Goal: Information Seeking & Learning: Learn about a topic

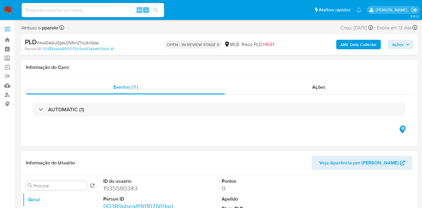
select select "10"
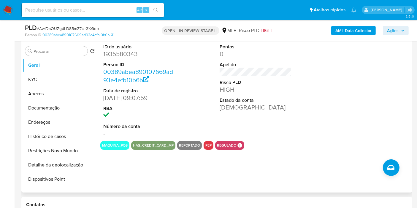
scroll to position [132, 0]
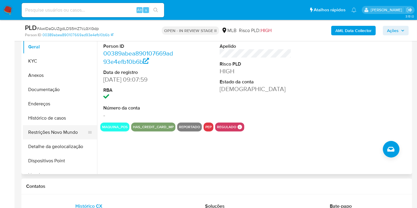
click at [57, 131] on button "Restrições Novo Mundo" at bounding box center [58, 132] width 70 height 14
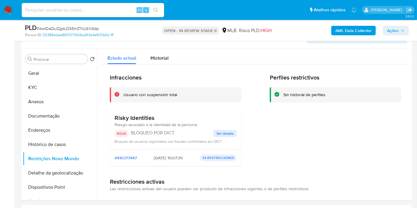
scroll to position [108, 0]
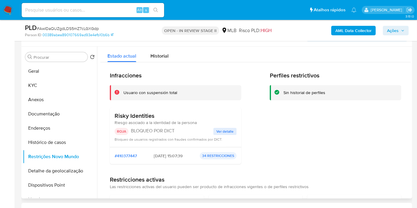
drag, startPoint x: 169, startPoint y: 157, endPoint x: 160, endPoint y: 156, distance: 9.8
click at [160, 156] on span "2025-02-23 - 15:07:39" at bounding box center [168, 155] width 29 height 5
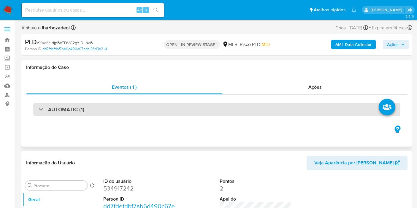
scroll to position [12, 0]
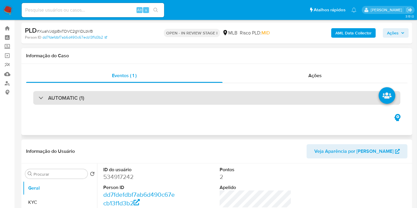
click at [263, 93] on div "AUTOMATIC (1)" at bounding box center [216, 98] width 367 height 14
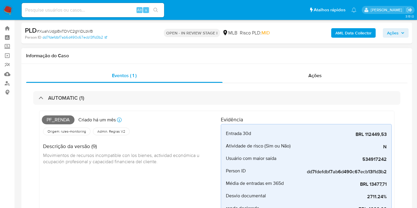
click at [60, 120] on span "Pf_renda" at bounding box center [58, 120] width 33 height 9
copy span "Pf_renda"
click at [399, 34] on span "Ações" at bounding box center [396, 33] width 18 height 8
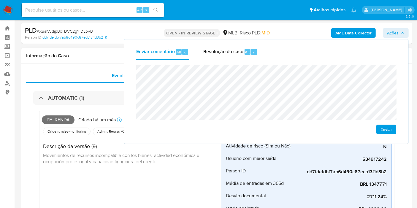
click at [102, 60] on div "Informação do Caso" at bounding box center [216, 56] width 391 height 16
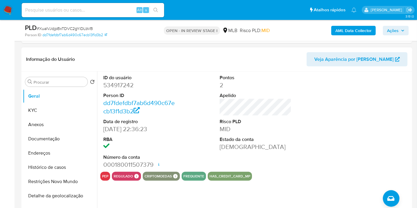
scroll to position [255, 0]
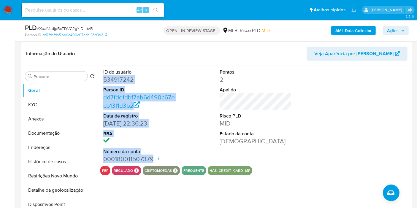
drag, startPoint x: 103, startPoint y: 80, endPoint x: 163, endPoint y: 154, distance: 95.1
click at [154, 160] on dl "ID do usuário 534917242 Person ID dd7fdefdbf7ab6d490c67ecb13f1d3b2 Data de regi…" at bounding box center [139, 116] width 72 height 94
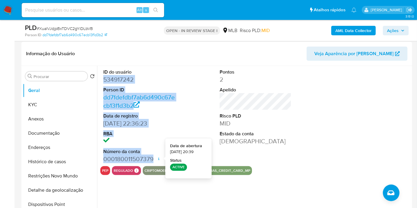
copy dl "534917242 Person ID dd7fdefdbf7ab6d490c67ecb13f1d3b2 Data de registro 10/03/202…"
click at [394, 29] on span "Ações" at bounding box center [393, 31] width 12 height 10
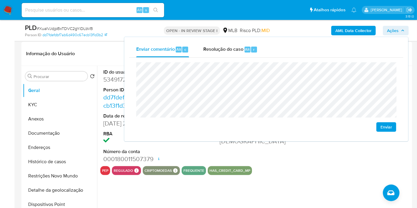
drag, startPoint x: 56, startPoint y: 104, endPoint x: 222, endPoint y: 132, distance: 168.0
click at [56, 105] on button "KYC" at bounding box center [60, 105] width 74 height 14
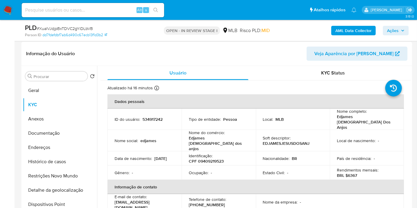
click at [218, 159] on p "CPF 09409219523" at bounding box center [206, 161] width 35 height 5
copy p "09409219523"
drag, startPoint x: 403, startPoint y: 32, endPoint x: 389, endPoint y: 35, distance: 14.0
click at [402, 32] on icon "button" at bounding box center [403, 31] width 4 height 4
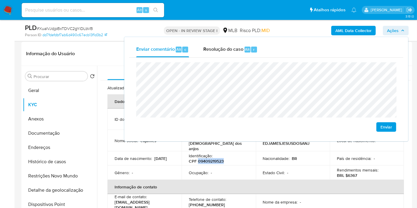
scroll to position [222, 0]
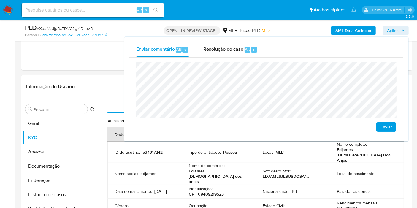
drag, startPoint x: 3, startPoint y: 140, endPoint x: 6, endPoint y: 135, distance: 5.8
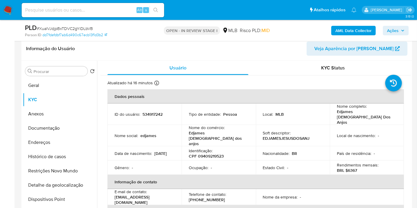
scroll to position [261, 0]
drag, startPoint x: 348, startPoint y: 155, endPoint x: 359, endPoint y: 154, distance: 11.7
click at [359, 162] on div "Rendimentos mensais : BRL $6367" at bounding box center [367, 167] width 60 height 11
copy p "6367"
click at [396, 34] on span "Ações" at bounding box center [393, 31] width 12 height 10
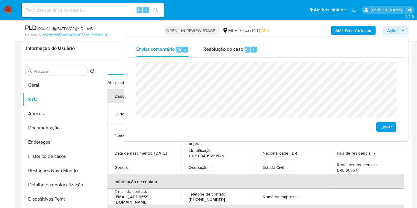
click at [220, 165] on div "Ocupação : -" at bounding box center [219, 167] width 60 height 5
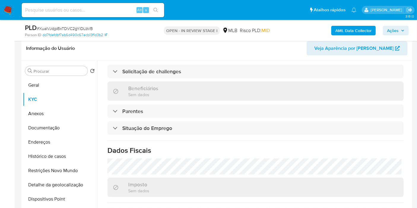
scroll to position [270, 0]
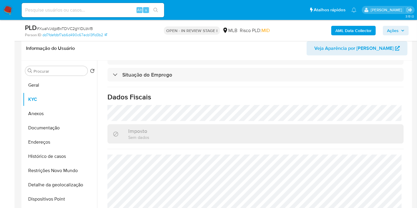
click at [400, 27] on span "Ações" at bounding box center [396, 30] width 18 height 8
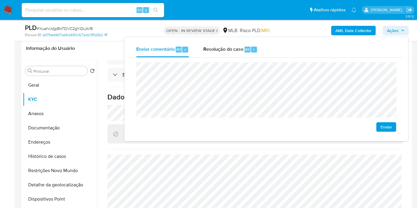
click at [0, 0] on lt-span "econômica" at bounding box center [0, 0] width 0 height 0
click at [58, 141] on button "Endereços" at bounding box center [58, 142] width 70 height 14
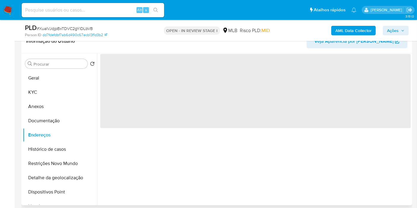
scroll to position [0, 0]
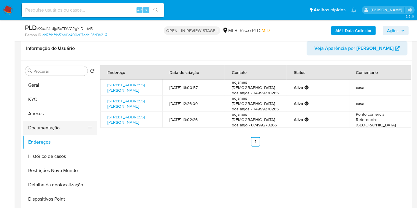
click at [59, 129] on button "Documentação" at bounding box center [58, 128] width 70 height 14
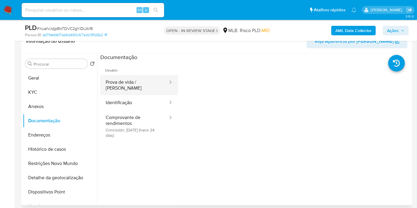
click at [143, 81] on button "Prova de vida / Selfie" at bounding box center [134, 85] width 68 height 20
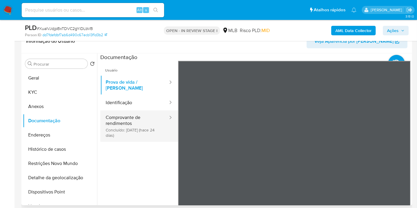
click at [120, 117] on button "Comprovante de rendimentos Concluído: 19/07/2025 (hace 24 días)" at bounding box center [134, 126] width 68 height 31
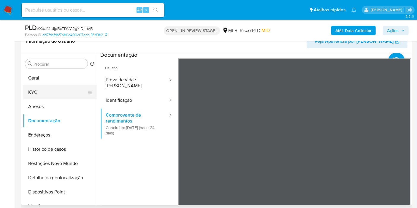
scroll to position [2, 0]
click at [60, 91] on button "KYC" at bounding box center [58, 92] width 70 height 14
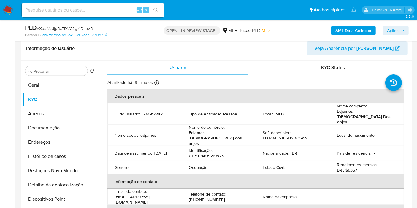
drag, startPoint x: 397, startPoint y: 28, endPoint x: 390, endPoint y: 33, distance: 8.3
click at [396, 29] on span "Ações" at bounding box center [393, 31] width 12 height 10
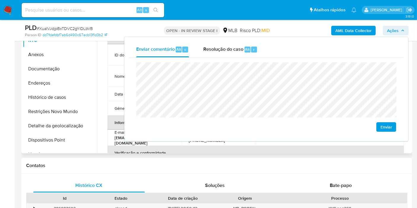
scroll to position [327, 0]
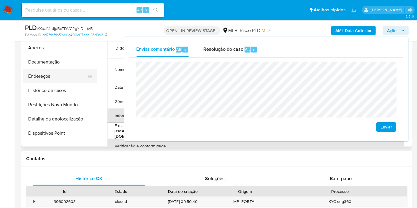
drag, startPoint x: 40, startPoint y: 43, endPoint x: 41, endPoint y: 63, distance: 20.0
click at [40, 43] on button "Anexos" at bounding box center [60, 48] width 74 height 14
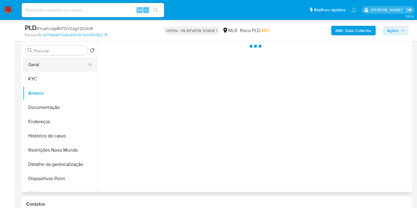
scroll to position [274, 0]
click at [48, 60] on button "Geral" at bounding box center [58, 65] width 70 height 14
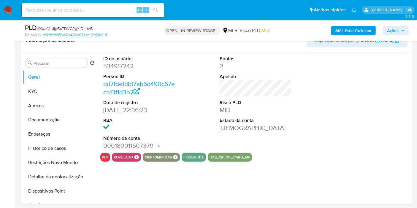
scroll to position [269, 0]
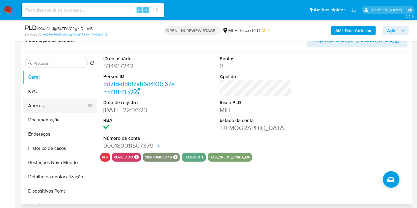
click at [42, 94] on button "KYC" at bounding box center [60, 91] width 74 height 14
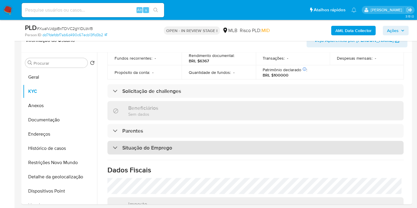
scroll to position [270, 0]
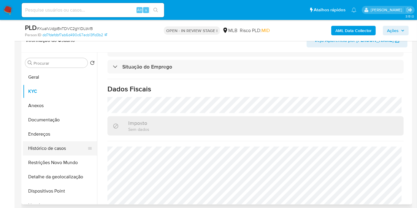
click at [58, 148] on button "Histórico de casos" at bounding box center [58, 148] width 70 height 14
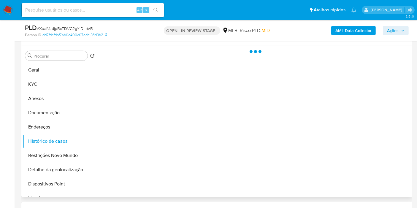
scroll to position [0, 0]
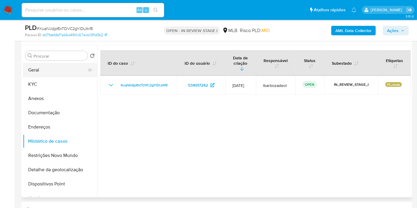
click at [73, 66] on button "Geral" at bounding box center [58, 70] width 70 height 14
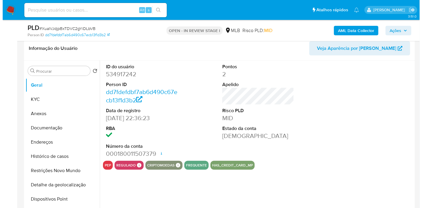
scroll to position [261, 0]
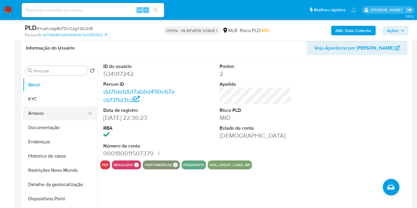
drag, startPoint x: 24, startPoint y: 101, endPoint x: 75, endPoint y: 100, distance: 51.1
click at [25, 101] on button "KYC" at bounding box center [60, 99] width 74 height 14
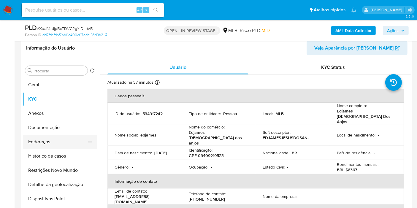
click at [61, 146] on button "Endereços" at bounding box center [58, 142] width 70 height 14
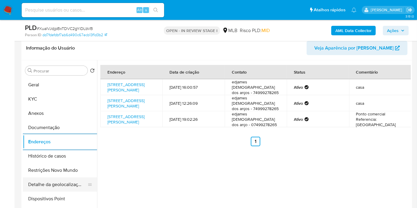
click at [60, 183] on button "Detalhe da geolocalização" at bounding box center [58, 185] width 70 height 14
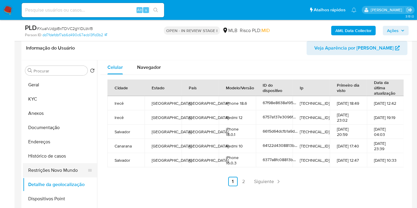
click at [60, 172] on button "Restrições Novo Mundo" at bounding box center [58, 170] width 70 height 14
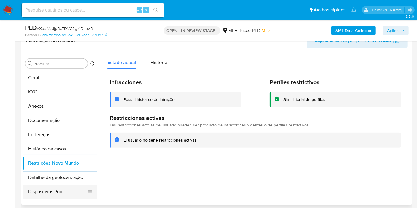
click at [63, 192] on button "Dispositivos Point" at bounding box center [58, 192] width 70 height 14
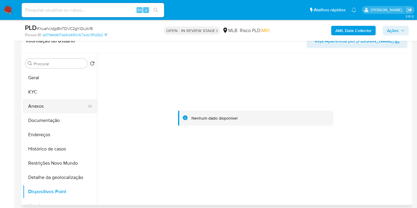
click at [51, 106] on button "Anexos" at bounding box center [58, 106] width 70 height 14
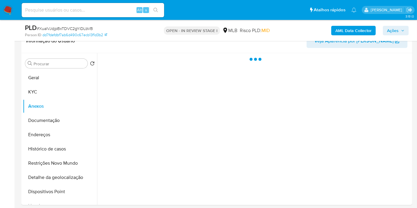
click at [412, 28] on div "PLD # XualVJdjpBxTDVC2gYiDLbVB Person ID dd7fdefdbf7ab6d490c67ecb13f1d3b2 OPEN …" at bounding box center [216, 30] width 391 height 21
click at [403, 30] on icon "button" at bounding box center [403, 31] width 4 height 4
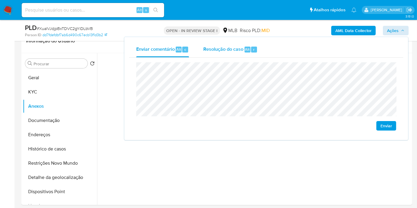
click at [232, 49] on span "Resolução do caso" at bounding box center [223, 49] width 40 height 7
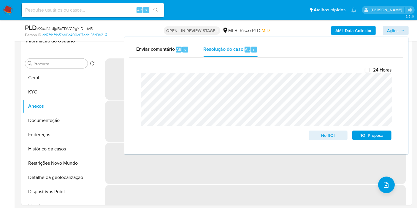
click at [351, 37] on div "Enviar comentário Alt c Resolução do caso Alt r Fechamento do caso 24 Horas No …" at bounding box center [266, 95] width 284 height 117
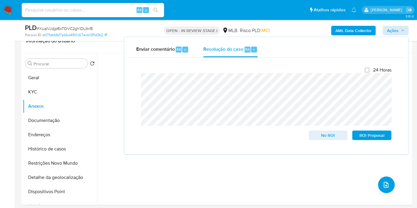
click at [351, 33] on b "AML Data Collector" at bounding box center [354, 31] width 36 height 10
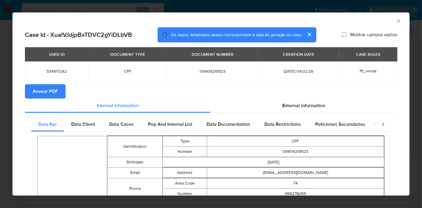
click at [36, 87] on span "Anexar PDF" at bounding box center [45, 91] width 25 height 13
drag, startPoint x: 394, startPoint y: 20, endPoint x: 389, endPoint y: 23, distance: 6.4
click at [396, 20] on icon "Fechar a janela" at bounding box center [399, 21] width 6 height 6
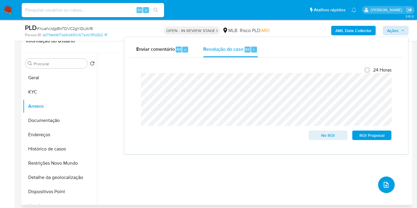
click at [386, 189] on button "upload-file" at bounding box center [386, 185] width 17 height 17
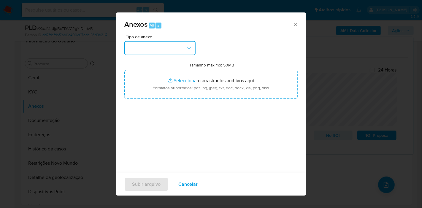
click at [191, 52] on button "button" at bounding box center [159, 48] width 71 height 14
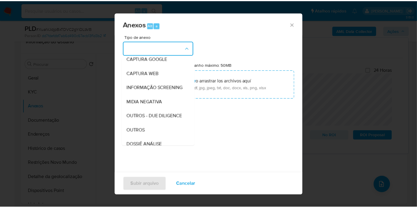
scroll to position [91, 0]
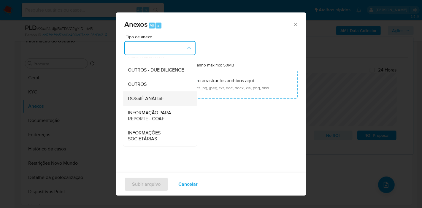
click at [162, 100] on span "DOSSIÊ ANÁLISE" at bounding box center [146, 99] width 36 height 6
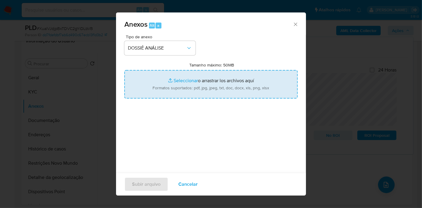
click at [165, 84] on input "Tamanho máximo: 50MB Seleccionar archivos" at bounding box center [210, 84] width 173 height 29
type input "C:\fakepath\XXXX - CPF 09409219523 - EDJAMES JESUS DOS ANJOS.pdf"
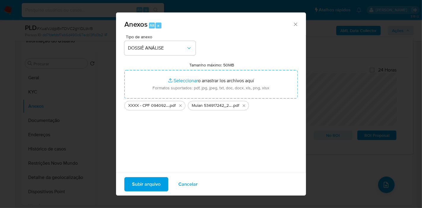
click at [146, 184] on span "Subir arquivo" at bounding box center [146, 184] width 29 height 13
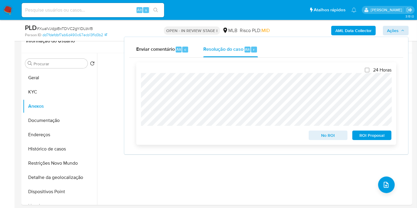
click at [318, 138] on span "No ROI" at bounding box center [328, 135] width 31 height 8
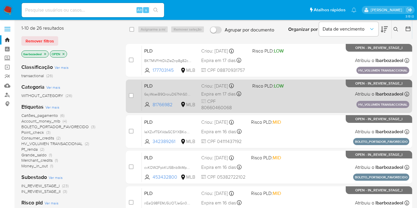
click at [278, 104] on div "PLD 6syWoeiB9QroiuD67NhS0Qq6 81766982 MLB Risco PLD: LOW Criou: 15/07/2025 Crio…" at bounding box center [276, 96] width 268 height 30
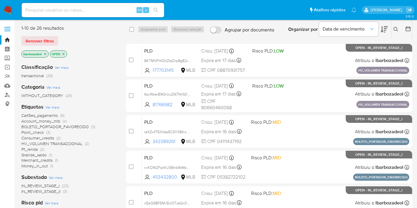
click at [42, 168] on span "Money_in_out" at bounding box center [34, 166] width 26 height 6
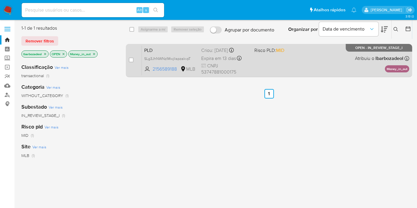
click at [300, 59] on div "PLD SLg3JhNWNzIMwjIispzakvpT 2156589188 MLB Risco PLD: MID Criou: 12/07/2025 Cr…" at bounding box center [276, 60] width 268 height 30
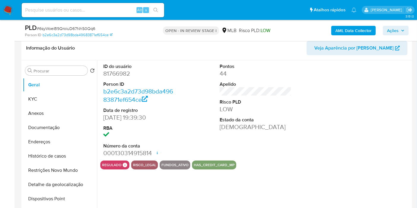
select select "10"
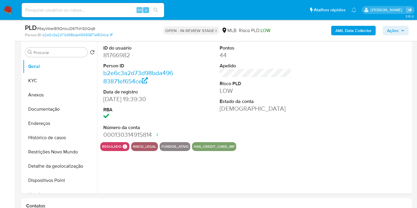
scroll to position [117, 0]
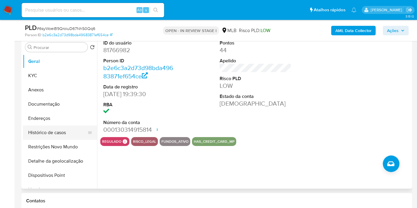
click at [40, 135] on button "Histórico de casos" at bounding box center [58, 133] width 70 height 14
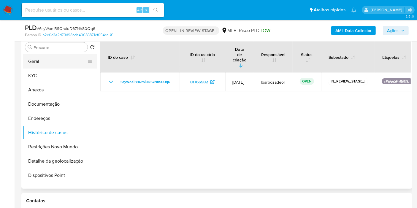
click at [47, 60] on button "Geral" at bounding box center [58, 61] width 70 height 14
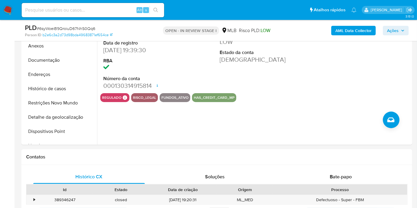
scroll to position [149, 0]
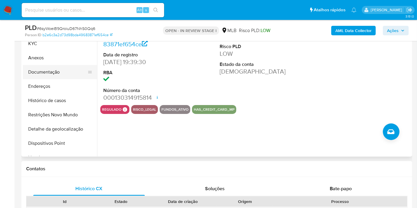
click at [50, 74] on button "Documentação" at bounding box center [58, 72] width 70 height 14
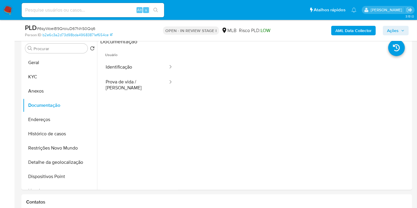
scroll to position [116, 0]
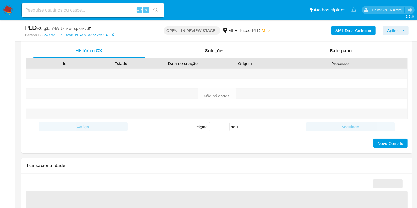
select select "10"
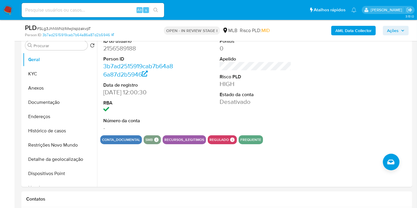
scroll to position [119, 0]
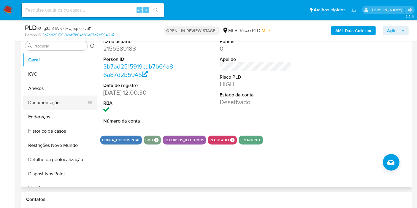
click at [66, 99] on button "Documentação" at bounding box center [58, 103] width 70 height 14
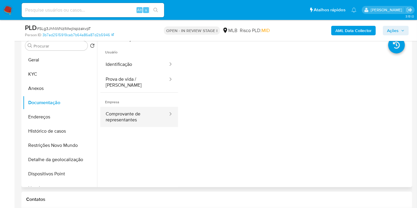
click at [155, 112] on button "Comprovante de representantes" at bounding box center [134, 117] width 68 height 20
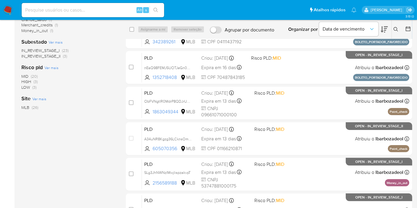
scroll to position [214, 0]
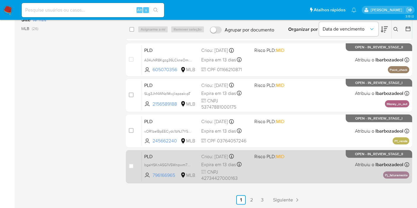
click at [291, 169] on div "PLD bgaHSKnASG1V5Wnpwm7vTIXz 796166965 MLB Risco PLD: MID Criou: [DATE] Criou: …" at bounding box center [276, 167] width 268 height 30
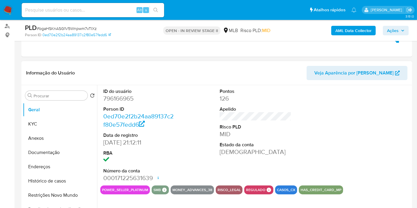
select select "10"
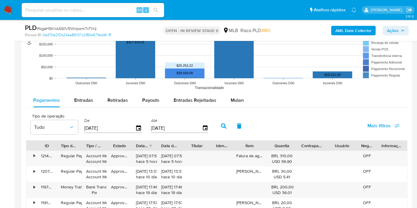
scroll to position [607, 0]
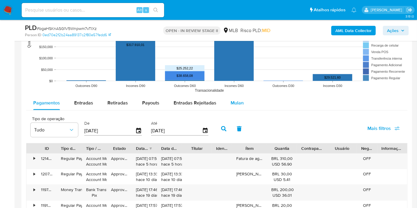
click at [231, 101] on span "Mulan" at bounding box center [237, 103] width 13 height 7
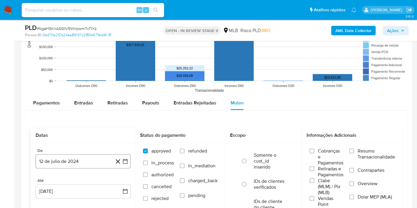
click at [73, 163] on button "12 de julio de 2024" at bounding box center [83, 161] width 95 height 14
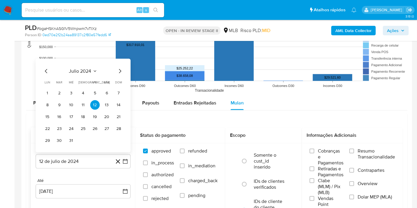
click at [79, 70] on span "julio 2024" at bounding box center [80, 71] width 22 height 6
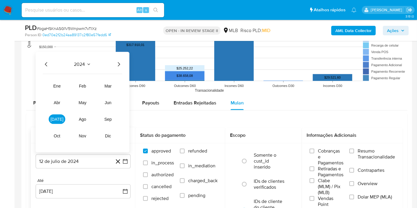
click at [119, 63] on icon "Año siguiente" at bounding box center [119, 64] width 2 height 4
click at [111, 103] on span "jun" at bounding box center [108, 102] width 7 height 5
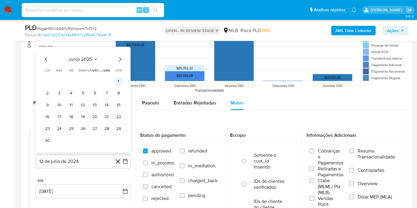
click at [119, 78] on button "1" at bounding box center [119, 82] width 10 height 10
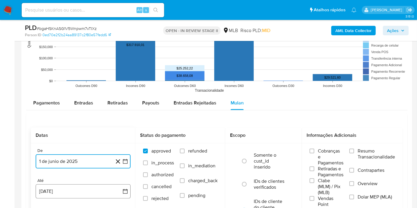
click at [92, 195] on button "12 de agosto de 2025" at bounding box center [83, 191] width 95 height 14
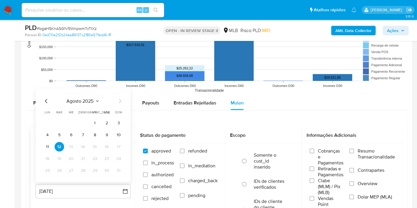
drag, startPoint x: 46, startPoint y: 144, endPoint x: 64, endPoint y: 141, distance: 18.1
click at [46, 144] on button "11" at bounding box center [48, 147] width 10 height 10
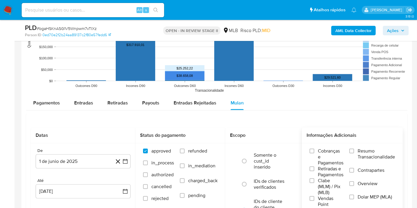
click at [377, 150] on span "Resumo Transacionalidade" at bounding box center [376, 154] width 37 height 12
click at [354, 150] on input "Resumo Transacionalidade" at bounding box center [352, 151] width 5 height 5
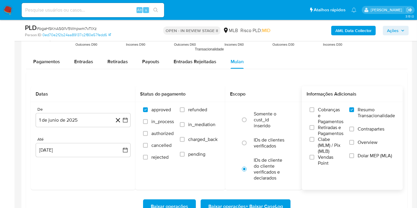
scroll to position [673, 0]
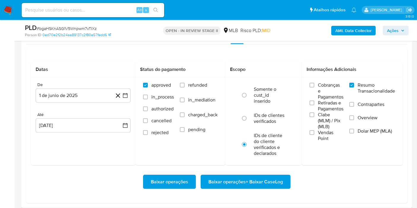
click at [279, 182] on span "Baixar operações + Baixar CaseLog" at bounding box center [246, 182] width 75 height 13
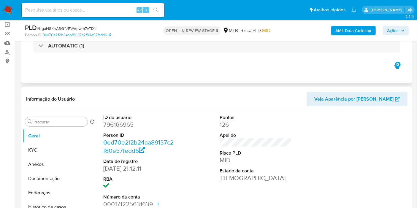
scroll to position [32, 0]
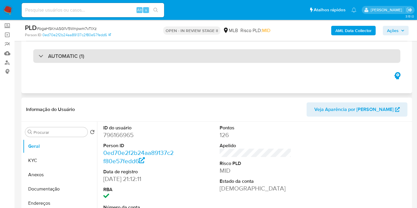
click at [256, 54] on div "AUTOMATIC (1)" at bounding box center [216, 56] width 367 height 14
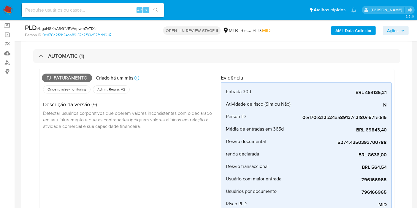
click at [78, 75] on span "Pj_faturamento" at bounding box center [67, 78] width 50 height 9
copy span "Pj_faturamento"
click at [402, 27] on span "Ações" at bounding box center [396, 30] width 18 height 8
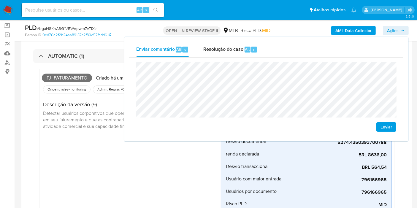
click at [147, 144] on div "Pj_faturamento Criado há um mês Criado: 12/07/2025 01:00:36 Origem: rules-monit…" at bounding box center [131, 143] width 179 height 142
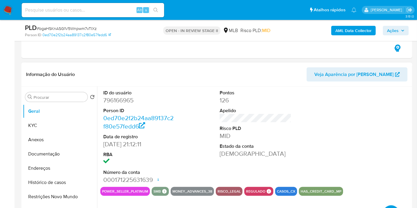
scroll to position [231, 0]
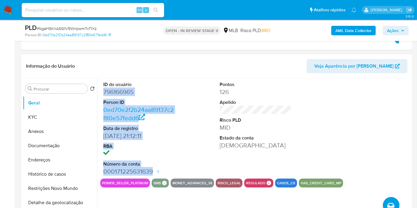
drag, startPoint x: 103, startPoint y: 90, endPoint x: 150, endPoint y: 165, distance: 88.5
click at [154, 173] on dl "ID do usuário 796166965 Person ID 0ed70e2f2b24aa89137c2f80e57fedd6 Data de regi…" at bounding box center [139, 128] width 72 height 94
copy dl "796166965 Person ID 0ed70e2f2b24aa89137c2f80e57fedd6 Data de registro 23/07/202…"
click at [401, 30] on span "Ações" at bounding box center [396, 30] width 18 height 8
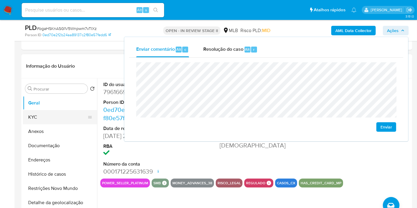
click at [38, 121] on button "KYC" at bounding box center [58, 117] width 70 height 14
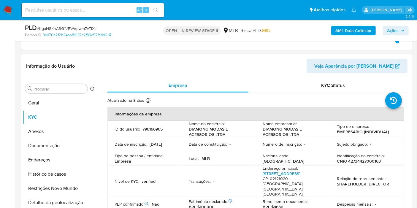
click at [365, 159] on p "CNPJ 42734427000163" at bounding box center [359, 161] width 44 height 5
click at [365, 161] on p "CNPJ 42734427000163" at bounding box center [359, 161] width 44 height 5
copy p "42734427000163"
drag, startPoint x: 411, startPoint y: 28, endPoint x: 395, endPoint y: 29, distance: 15.2
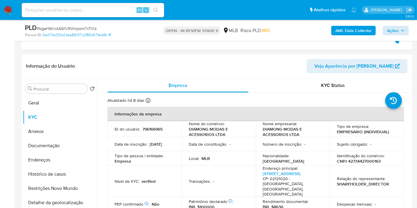
click at [410, 28] on div "PLD # bgaHSKnASG1V5Wnpwm7vTIXz Person ID 0ed70e2f2b24aa89137c2f80e57fedd6 OPEN …" at bounding box center [216, 30] width 391 height 21
drag, startPoint x: 397, startPoint y: 28, endPoint x: 390, endPoint y: 33, distance: 7.9
click at [397, 28] on span "Ações" at bounding box center [393, 31] width 12 height 10
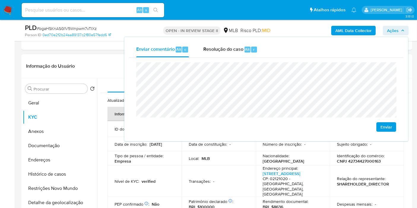
click at [156, 159] on div "Tipo de pessoa / entidade : Empresa" at bounding box center [145, 158] width 60 height 11
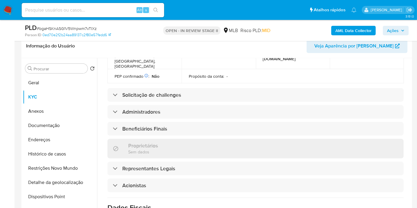
scroll to position [245, 0]
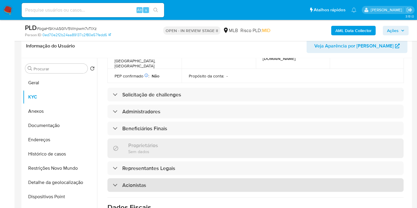
click at [189, 179] on div "Acionistas" at bounding box center [256, 186] width 296 height 14
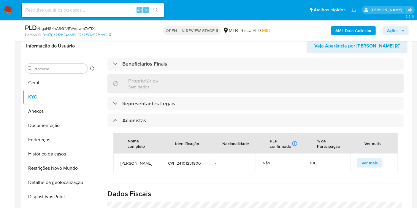
scroll to position [310, 0]
click at [192, 160] on span "CPF 24101231800" at bounding box center [184, 162] width 33 height 5
copy span "24101231800"
click at [389, 26] on span "Ações" at bounding box center [393, 31] width 12 height 10
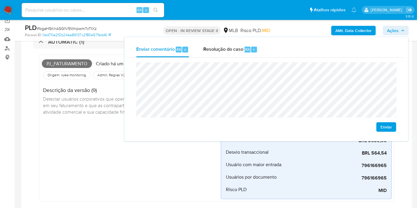
scroll to position [15, 0]
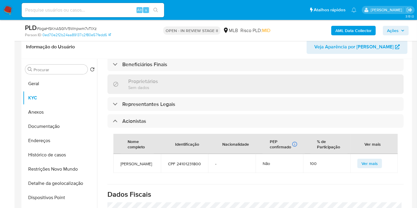
scroll to position [250, 0]
click at [65, 138] on button "Endereços" at bounding box center [58, 140] width 70 height 14
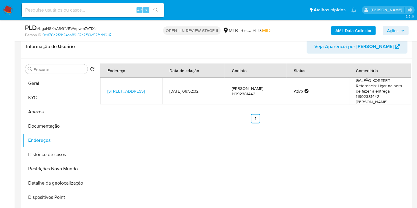
click at [388, 31] on span "Ações" at bounding box center [393, 31] width 12 height 10
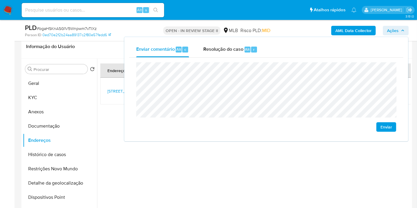
click at [0, 0] on lt-span "econômica" at bounding box center [0, 0] width 0 height 0
click at [55, 126] on button "Documentação" at bounding box center [58, 126] width 70 height 14
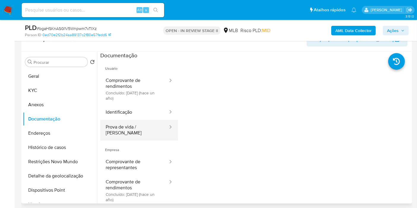
click at [149, 122] on button "Prova de vida / Selfie" at bounding box center [134, 130] width 68 height 20
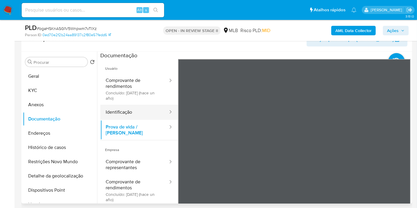
click at [149, 115] on button "Identificação" at bounding box center [134, 112] width 68 height 15
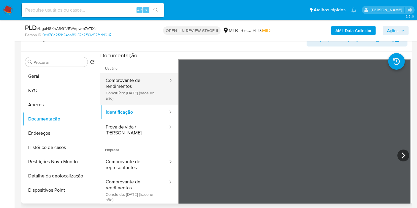
click at [152, 86] on button "Comprovante de rendimentos Concluído: 30/07/2024 (hace un año)" at bounding box center [134, 88] width 68 height 31
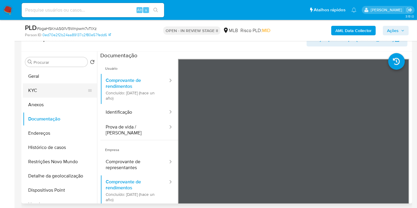
click at [40, 94] on button "KYC" at bounding box center [58, 90] width 70 height 14
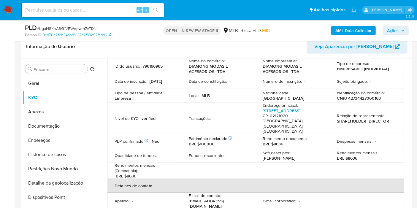
scroll to position [48, 0]
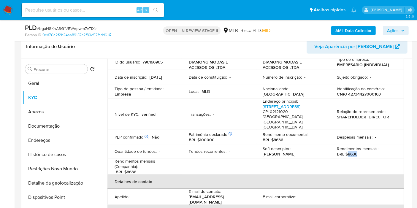
drag, startPoint x: 346, startPoint y: 143, endPoint x: 368, endPoint y: 125, distance: 28.9
click at [359, 146] on div "Rendimentos mensais : BRL $8636" at bounding box center [367, 151] width 60 height 11
copy p "8636"
click at [392, 25] on div "AML Data Collector Ações" at bounding box center [346, 30] width 127 height 14
click at [388, 30] on span "Ações" at bounding box center [393, 31] width 12 height 10
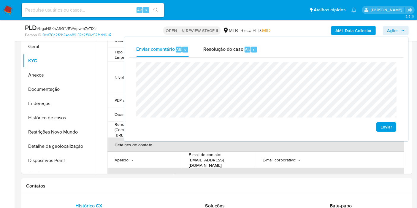
scroll to position [293, 0]
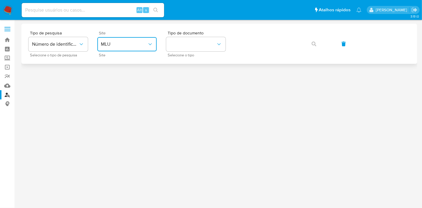
click at [125, 50] on button "MLU" at bounding box center [126, 44] width 59 height 14
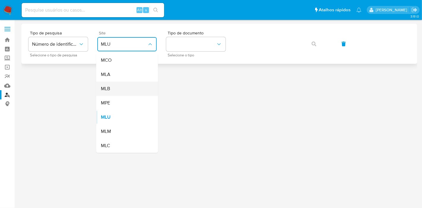
click at [123, 89] on div "MLB" at bounding box center [125, 89] width 49 height 14
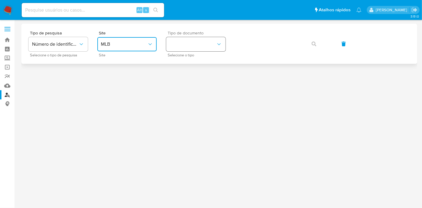
drag, startPoint x: 194, startPoint y: 43, endPoint x: 190, endPoint y: 48, distance: 6.4
click at [194, 43] on button "identificationType" at bounding box center [195, 44] width 59 height 14
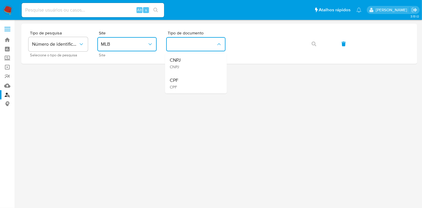
click at [199, 78] on div "CPF CPF" at bounding box center [194, 83] width 49 height 20
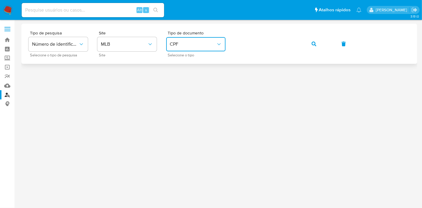
click at [308, 45] on button "button" at bounding box center [314, 44] width 20 height 14
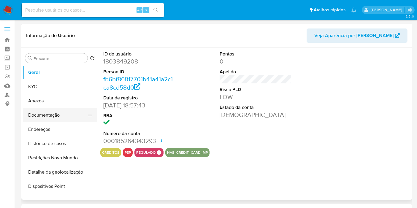
click at [65, 118] on button "Documentação" at bounding box center [58, 115] width 70 height 14
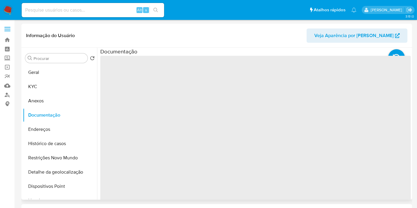
select select "10"
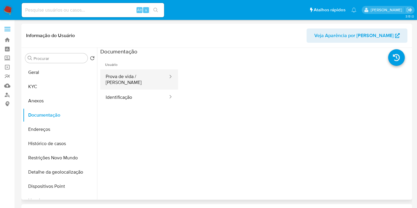
click at [145, 76] on button "Prova de vida / [PERSON_NAME]" at bounding box center [134, 80] width 68 height 20
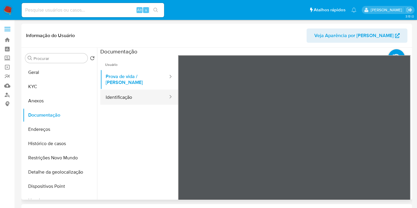
click at [129, 90] on button "Identificação" at bounding box center [134, 97] width 68 height 15
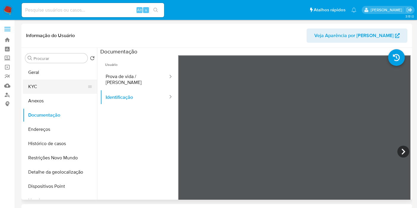
click at [46, 84] on button "KYC" at bounding box center [58, 87] width 70 height 14
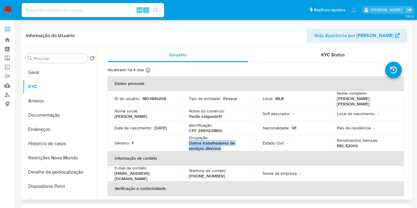
drag, startPoint x: 189, startPoint y: 141, endPoint x: 223, endPoint y: 144, distance: 33.7
click at [223, 144] on p "Outros trabalhadores de serviços diversos" at bounding box center [218, 146] width 58 height 11
copy p "Outros trabalhadores de serviços diversos"
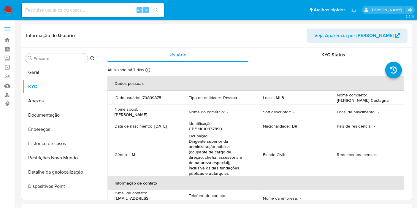
select select "10"
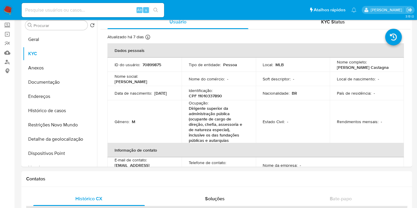
scroll to position [304, 0]
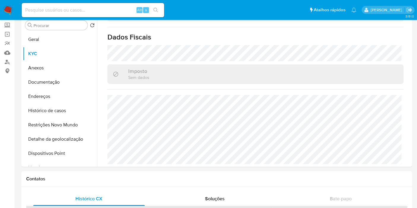
click at [76, 7] on input at bounding box center [93, 10] width 143 height 8
paste input "2598510182"
type input "2598510182"
click at [157, 10] on icon "search-icon" at bounding box center [156, 10] width 4 height 4
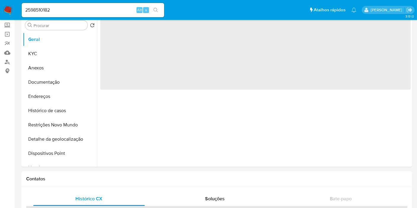
select select "10"
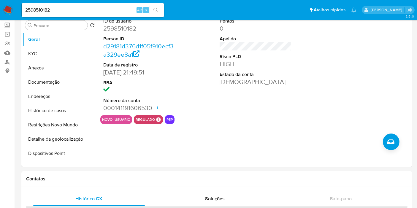
click at [106, 7] on input "2598510182" at bounding box center [93, 10] width 143 height 8
click at [157, 9] on icon "search-icon" at bounding box center [156, 10] width 5 height 5
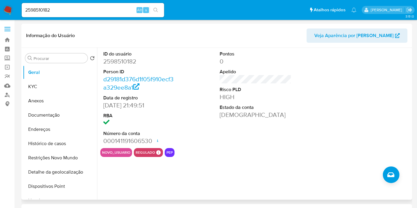
scroll to position [2, 0]
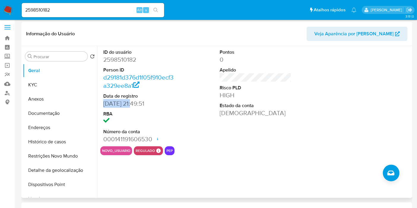
drag, startPoint x: 134, startPoint y: 102, endPoint x: 101, endPoint y: 104, distance: 33.0
click at [101, 104] on div "ID do usuário 2598510182 Person ID d29181d376d1f05f910ecf3a329ee8a1 Data de reg…" at bounding box center [139, 96] width 78 height 100
copy dd "[DATE]"
click at [54, 85] on button "KYC" at bounding box center [58, 85] width 70 height 14
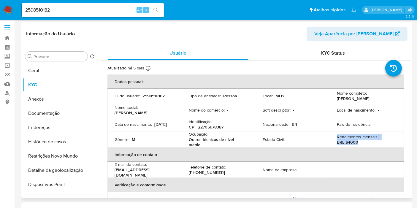
drag, startPoint x: 360, startPoint y: 141, endPoint x: 322, endPoint y: 162, distance: 43.1
click at [337, 137] on div "Rendimentos mensais : BRL $4000" at bounding box center [367, 139] width 60 height 11
copy div "Rendimentos mensais : BRL $4000"
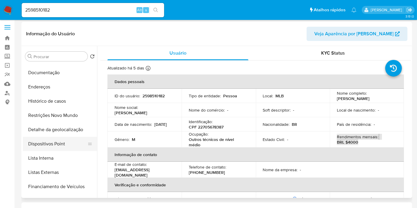
scroll to position [42, 0]
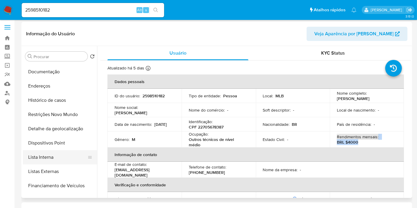
click at [52, 153] on button "Lista Interna" at bounding box center [58, 157] width 70 height 14
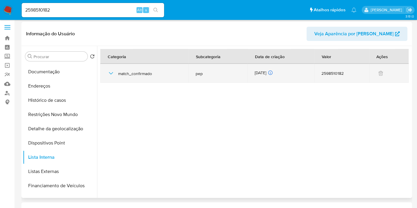
click at [270, 71] on div "[DATE] [DATE] 18:54:37" at bounding box center [281, 73] width 53 height 7
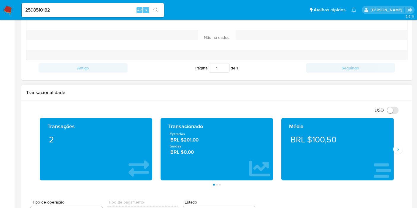
scroll to position [244, 0]
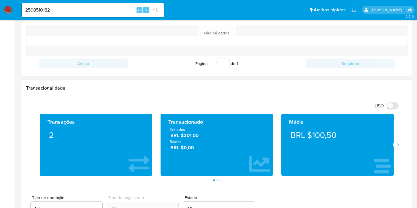
drag, startPoint x: 198, startPoint y: 149, endPoint x: 164, endPoint y: 128, distance: 40.7
click at [164, 132] on div "Transacionado Entradas BRL $201,00 Saídas BRL $0,00" at bounding box center [217, 145] width 113 height 62
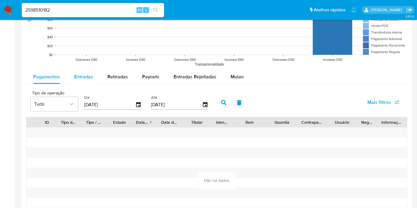
drag, startPoint x: 92, startPoint y: 78, endPoint x: 99, endPoint y: 83, distance: 8.3
click at [92, 78] on span "Entradas" at bounding box center [83, 76] width 19 height 7
select select "10"
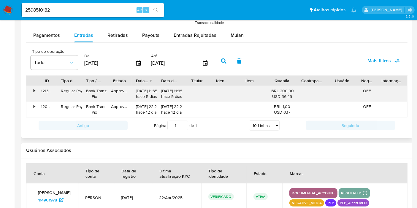
scroll to position [554, 0]
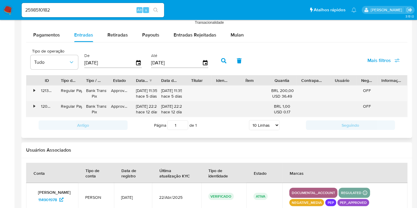
click at [31, 105] on div "•" at bounding box center [31, 109] width 10 height 15
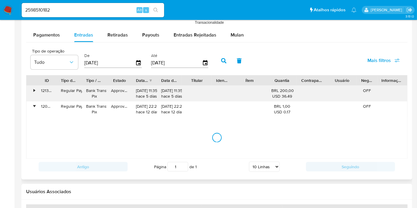
click at [33, 90] on div "•" at bounding box center [31, 93] width 10 height 15
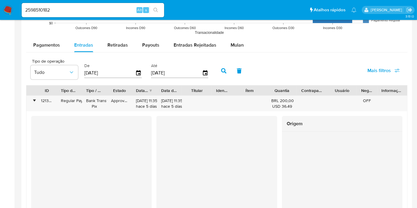
scroll to position [543, 0]
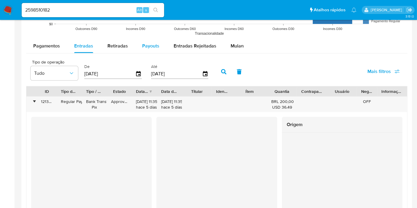
click at [158, 50] on button "Payouts" at bounding box center [150, 46] width 31 height 14
select select "10"
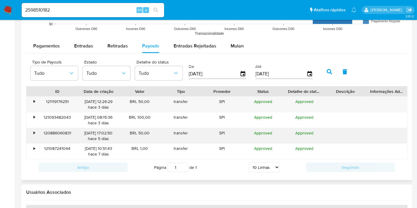
drag, startPoint x: 32, startPoint y: 147, endPoint x: 31, endPoint y: 140, distance: 6.9
click at [32, 147] on div "•" at bounding box center [31, 151] width 10 height 15
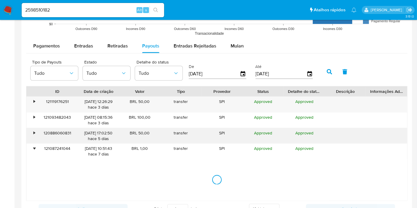
click at [30, 135] on div "•" at bounding box center [31, 135] width 10 height 15
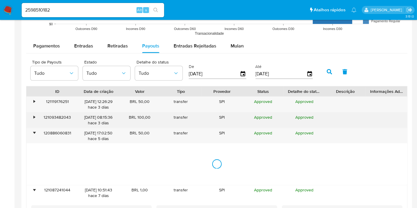
click at [33, 119] on div "•" at bounding box center [31, 120] width 10 height 15
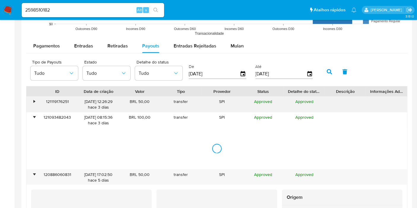
click at [35, 100] on div "•" at bounding box center [34, 102] width 1 height 6
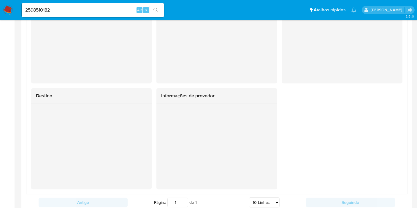
scroll to position [1461, 0]
click at [84, 100] on div "Destino" at bounding box center [91, 95] width 121 height 16
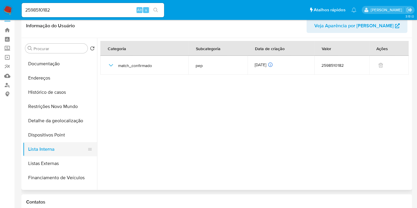
scroll to position [10, 0]
click at [54, 164] on button "Listas Externas" at bounding box center [58, 164] width 70 height 14
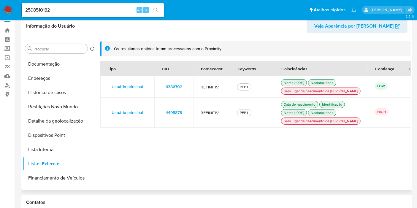
click at [178, 117] on span "4495878" at bounding box center [174, 112] width 16 height 8
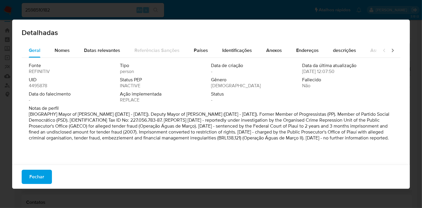
click at [31, 87] on span "4495878" at bounding box center [38, 86] width 18 height 6
click at [38, 179] on span "Fechar" at bounding box center [36, 177] width 15 height 13
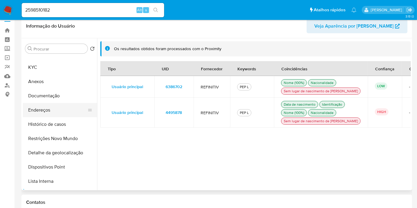
scroll to position [0, 0]
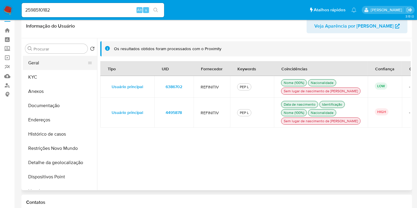
click at [61, 61] on button "Geral" at bounding box center [58, 63] width 70 height 14
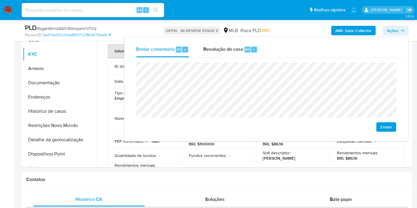
scroll to position [48, 0]
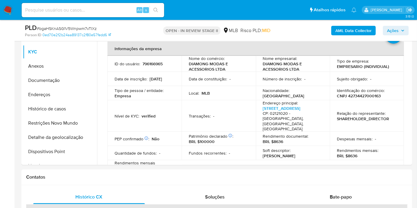
scroll to position [264, 0]
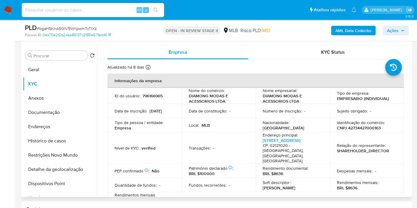
click at [206, 126] on p "MLB" at bounding box center [206, 125] width 8 height 5
click at [353, 128] on p "CNPJ 42734427000163" at bounding box center [359, 127] width 44 height 5
click at [403, 33] on span "Ações" at bounding box center [396, 30] width 18 height 8
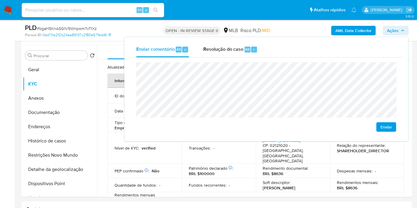
click at [405, 28] on button "Ações" at bounding box center [396, 31] width 26 height 10
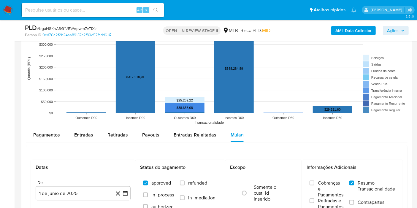
scroll to position [771, 0]
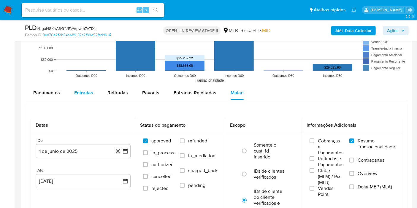
click at [86, 89] on span "Entradas" at bounding box center [83, 92] width 19 height 7
select select "10"
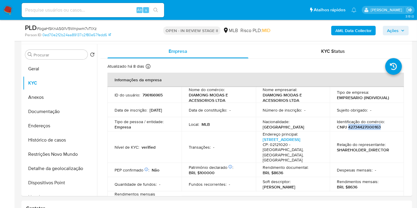
scroll to position [269, 0]
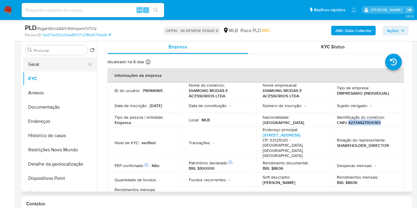
click at [49, 65] on button "Geral" at bounding box center [58, 64] width 70 height 14
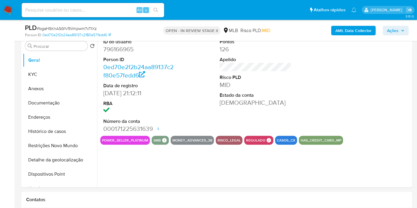
scroll to position [274, 0]
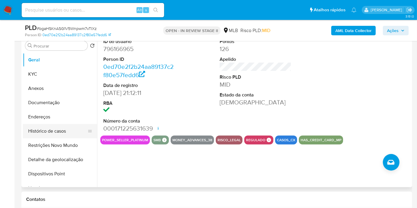
click at [48, 129] on button "Histórico de casos" at bounding box center [58, 131] width 70 height 14
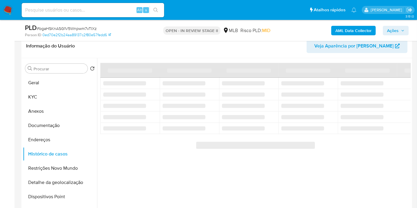
scroll to position [243, 0]
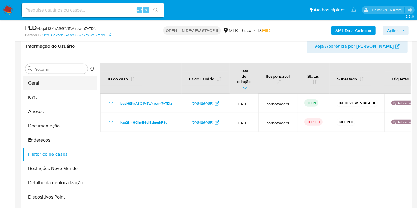
click at [64, 82] on button "Geral" at bounding box center [58, 83] width 70 height 14
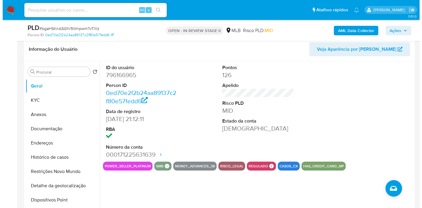
scroll to position [249, 0]
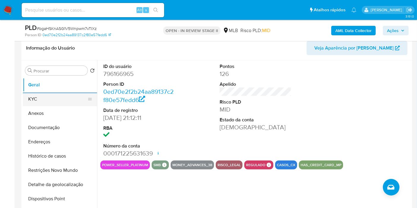
click at [65, 102] on button "KYC" at bounding box center [58, 99] width 70 height 14
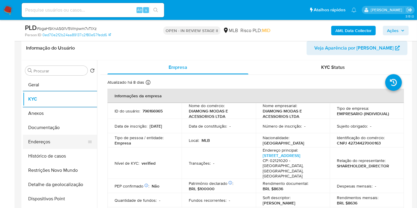
click at [56, 140] on button "Endereços" at bounding box center [58, 142] width 70 height 14
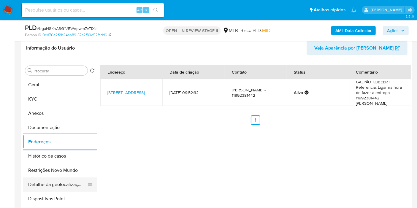
click at [55, 187] on button "Detalhe da geolocalização" at bounding box center [58, 185] width 70 height 14
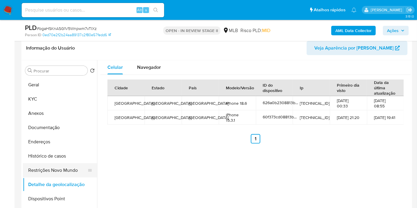
click at [39, 174] on button "Restrições Novo Mundo" at bounding box center [58, 170] width 70 height 14
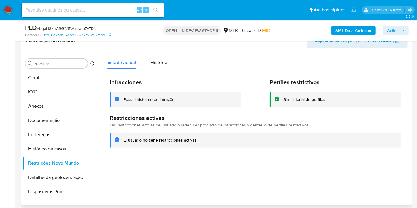
click at [353, 42] on span "Veja Aparência por Pessoa" at bounding box center [354, 41] width 79 height 14
click at [59, 188] on button "Dispositivos Point" at bounding box center [58, 192] width 70 height 14
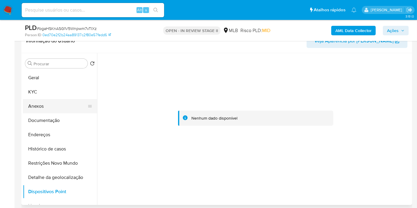
click at [62, 105] on button "Anexos" at bounding box center [58, 106] width 70 height 14
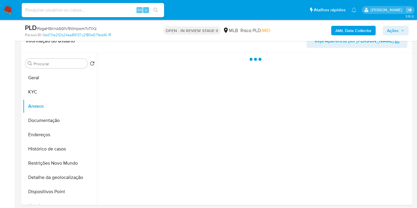
click at [405, 28] on button "Ações" at bounding box center [396, 31] width 26 height 10
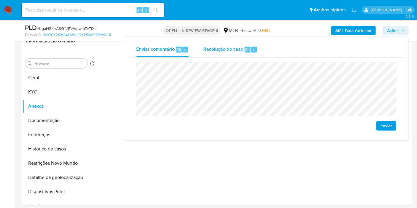
click at [239, 45] on div "Resolução do caso Alt r" at bounding box center [230, 49] width 54 height 15
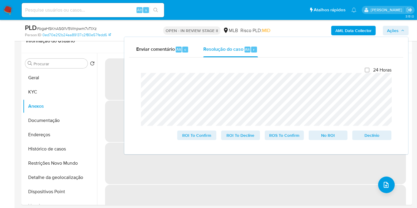
click at [345, 26] on b "AML Data Collector" at bounding box center [354, 31] width 36 height 10
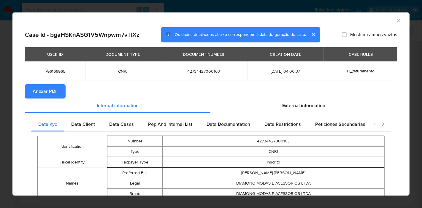
click at [54, 91] on span "Anexar PDF" at bounding box center [45, 91] width 25 height 13
click at [396, 21] on icon "Fechar a janela" at bounding box center [399, 21] width 6 height 6
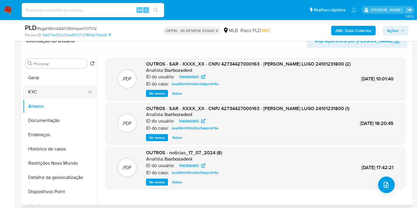
click at [51, 95] on button "KYC" at bounding box center [58, 92] width 70 height 14
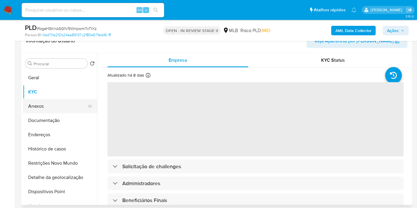
click at [54, 107] on button "Anexos" at bounding box center [58, 106] width 70 height 14
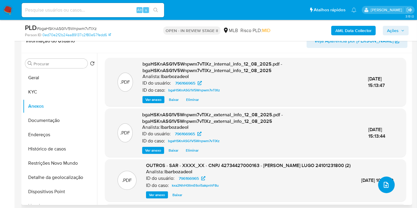
click at [383, 186] on icon "upload-file" at bounding box center [386, 185] width 7 height 7
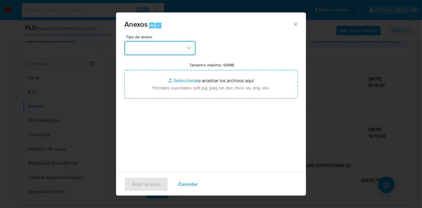
click at [168, 45] on button "button" at bounding box center [159, 48] width 71 height 14
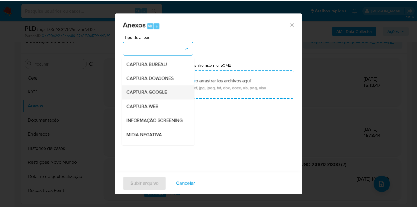
scroll to position [91, 0]
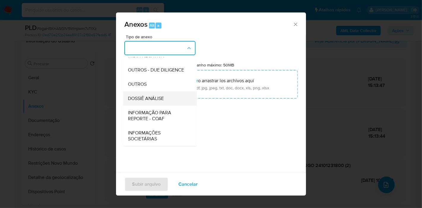
click at [167, 98] on div "DOSSIÊ ANÁLISE" at bounding box center [158, 98] width 61 height 14
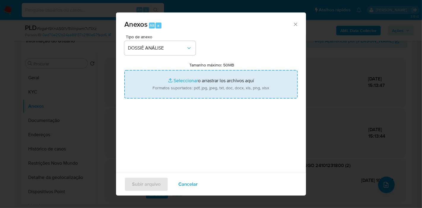
click at [213, 77] on input "Tamanho máximo: 50MB Seleccionar archivos" at bounding box center [210, 84] width 173 height 29
type input "C:\fakepath\SAR - XXXX - CNPJ 42734427000163 - DIAMONG MODAS E ACESSORIOS LTDA.…"
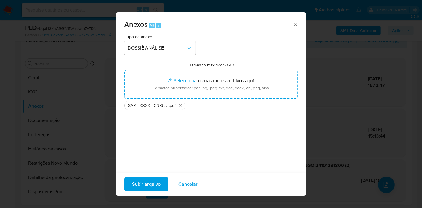
click at [154, 184] on span "Subir arquivo" at bounding box center [146, 184] width 29 height 13
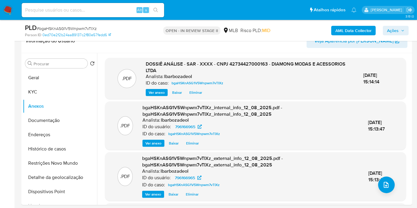
click at [388, 31] on span "Ações" at bounding box center [393, 31] width 12 height 10
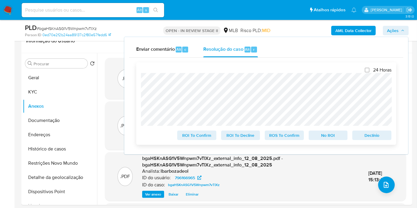
click at [292, 136] on span "ROS To Confirm" at bounding box center [284, 135] width 31 height 8
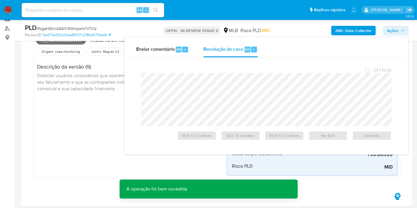
scroll to position [0, 0]
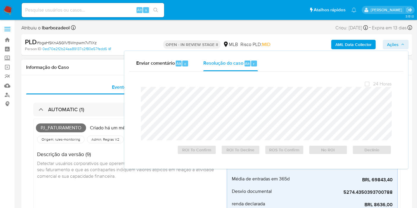
click at [65, 68] on h1 "Informação do Caso" at bounding box center [217, 67] width 382 height 6
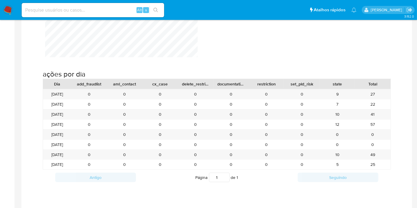
scroll to position [514, 0]
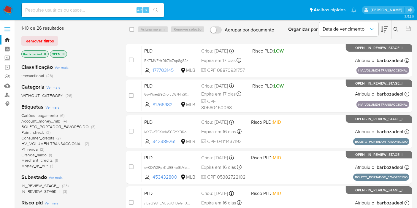
click at [45, 55] on icon "close-filter" at bounding box center [45, 54] width 4 height 4
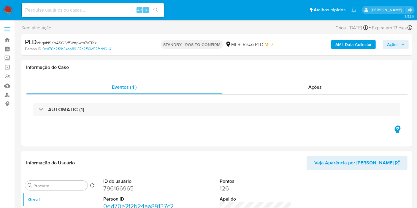
select select "10"
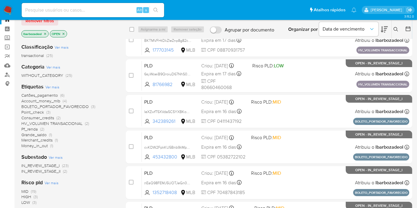
scroll to position [132, 0]
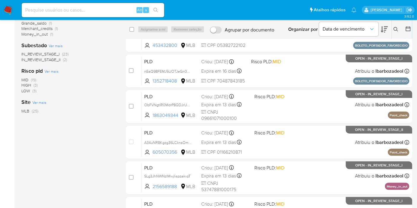
click at [37, 85] on span "(3)" at bounding box center [36, 85] width 4 height 6
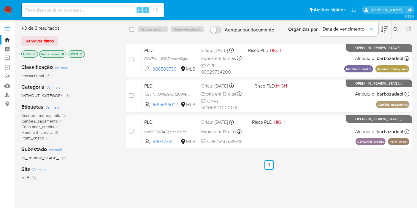
click at [34, 54] on icon "close-filter" at bounding box center [35, 54] width 4 height 4
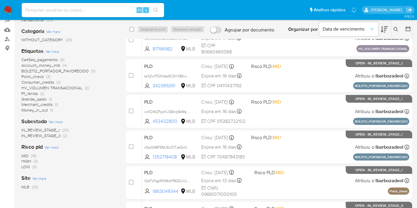
scroll to position [66, 0]
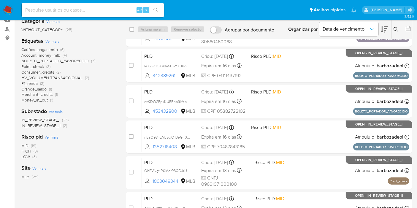
click at [31, 157] on span "LOW (3)" at bounding box center [28, 157] width 15 height 6
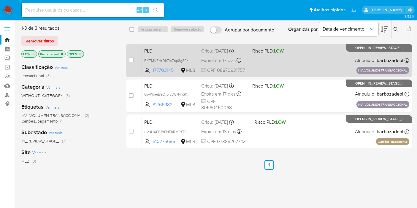
click at [283, 61] on div "PLD BKTMVFHtDkZleZnp8g82c2K3 177703145 MLB Risco PLD: LOW Criou: 15/07/2025 Cri…" at bounding box center [276, 60] width 268 height 30
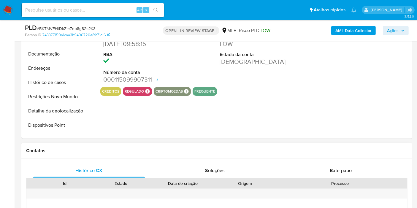
scroll to position [165, 0]
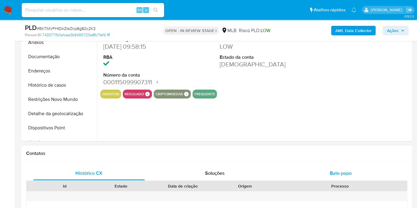
select select "10"
click at [329, 176] on div "Bate-papo" at bounding box center [341, 173] width 112 height 14
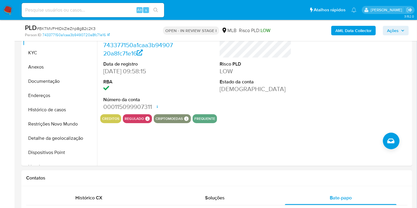
scroll to position [111, 0]
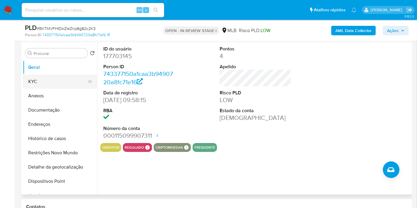
click at [52, 85] on button "KYC" at bounding box center [58, 82] width 70 height 14
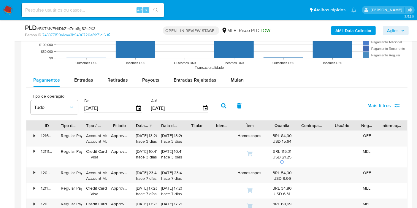
scroll to position [703, 0]
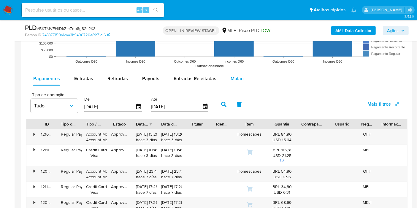
click at [239, 75] on span "Mulan" at bounding box center [237, 78] width 13 height 7
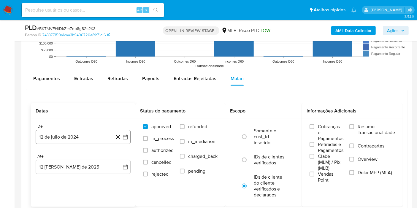
click at [69, 136] on button "12 de julio de 2024" at bounding box center [83, 137] width 95 height 14
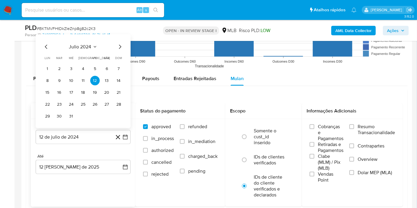
click at [83, 45] on span "julio 2024" at bounding box center [80, 47] width 22 height 6
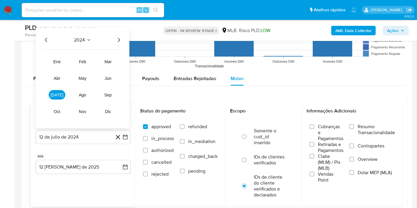
click at [122, 39] on icon "Año siguiente" at bounding box center [118, 40] width 7 height 7
click at [109, 76] on span "jun" at bounding box center [108, 78] width 7 height 5
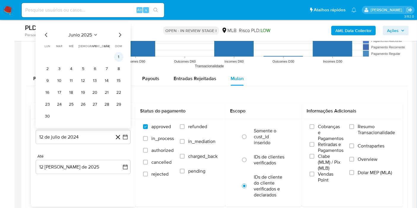
click at [117, 56] on button "1" at bounding box center [119, 57] width 10 height 10
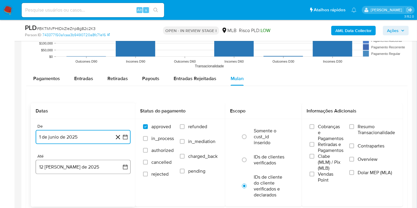
click at [82, 166] on button "12 de agosto de 2025" at bounding box center [83, 167] width 95 height 14
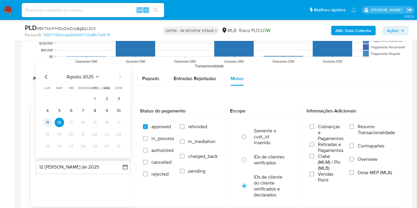
click at [47, 121] on button "11" at bounding box center [48, 123] width 10 height 10
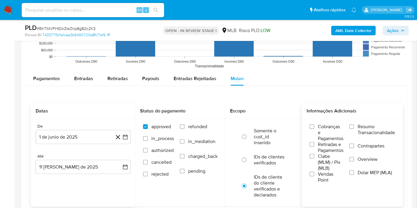
click at [374, 125] on span "Resumo Transacionalidade" at bounding box center [376, 130] width 37 height 12
click at [354, 125] on input "Resumo Transacionalidade" at bounding box center [352, 126] width 5 height 5
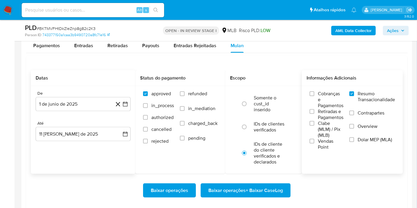
click at [232, 190] on span "Baixar operações + Baixar CaseLog" at bounding box center [246, 190] width 75 height 13
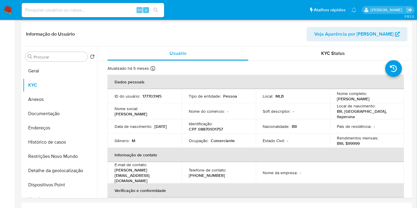
scroll to position [0, 0]
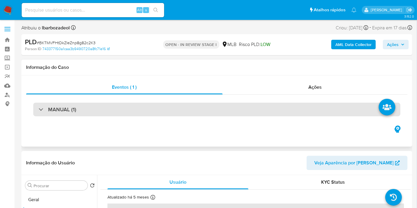
click at [219, 111] on div "MANUAL (1)" at bounding box center [216, 110] width 367 height 14
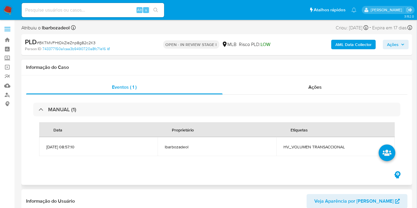
click at [295, 145] on span "HV_VOLUMEN TRANSACCIONAL" at bounding box center [336, 146] width 104 height 5
copy span "HV_VOLUMEN TRANSACCIONAL"
click at [397, 45] on span "Ações" at bounding box center [393, 45] width 12 height 10
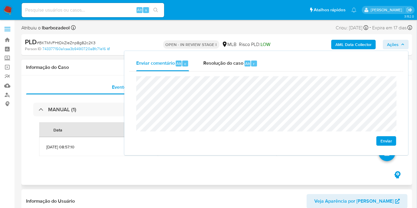
click at [103, 63] on div "Informação do Caso" at bounding box center [216, 68] width 391 height 16
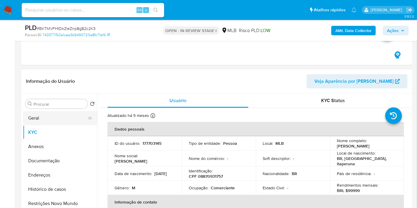
click at [61, 119] on button "Geral" at bounding box center [58, 118] width 70 height 14
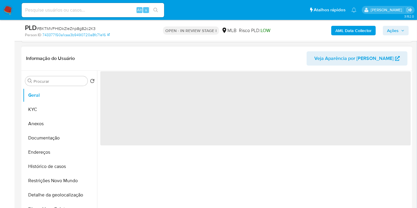
scroll to position [124, 0]
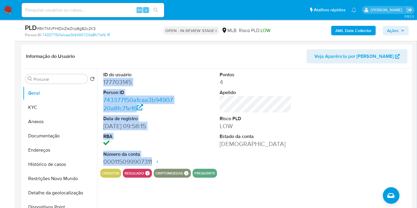
drag, startPoint x: 116, startPoint y: 85, endPoint x: 153, endPoint y: 160, distance: 83.6
click at [153, 160] on div "ID do usuário 177703145 Person ID 743377150a1caa3b9490720a8fc71e16 Data de regi…" at bounding box center [139, 119] width 78 height 100
copy dl "177703145 Person ID 743377150a1caa3b9490720a8fc71e16 Data de registro 26/01/202…"
click at [403, 29] on icon "button" at bounding box center [403, 31] width 4 height 4
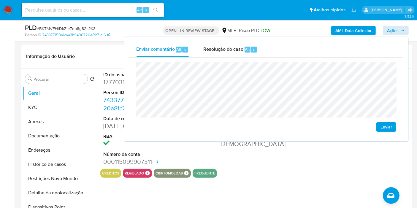
click at [95, 58] on header "Informação do Usuário Veja Aparência por Pessoa" at bounding box center [217, 56] width 382 height 14
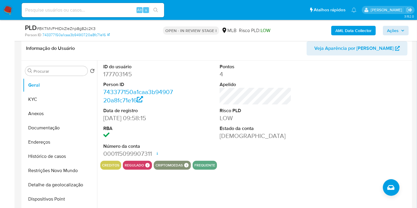
scroll to position [133, 0]
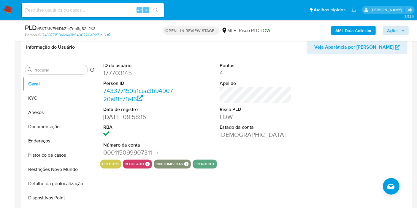
click at [173, 113] on dd "26/01/2023 09:58:15" at bounding box center [139, 117] width 72 height 8
click at [400, 31] on span "Ações" at bounding box center [396, 30] width 18 height 8
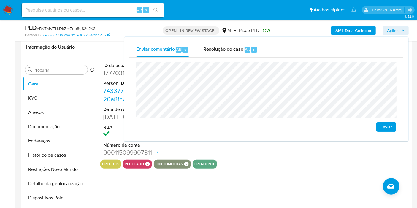
click at [400, 31] on span "Ações" at bounding box center [396, 30] width 18 height 8
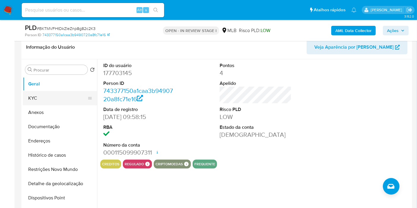
click at [45, 96] on button "KYC" at bounding box center [58, 98] width 70 height 14
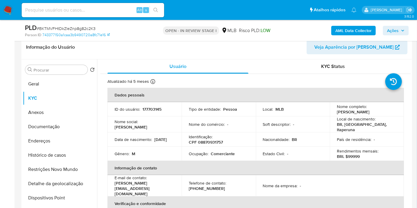
click at [217, 140] on p "CPF 08870931757" at bounding box center [206, 142] width 34 height 5
copy p "08870931757"
click at [401, 31] on icon "button" at bounding box center [403, 31] width 4 height 4
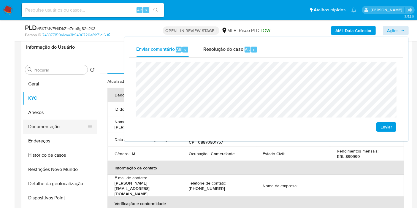
click at [62, 129] on button "Documentação" at bounding box center [58, 127] width 70 height 14
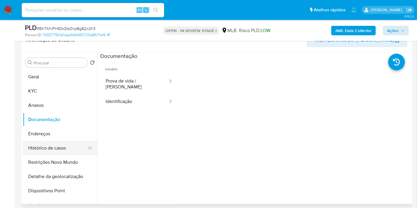
click at [64, 149] on button "Histórico de casos" at bounding box center [58, 148] width 70 height 14
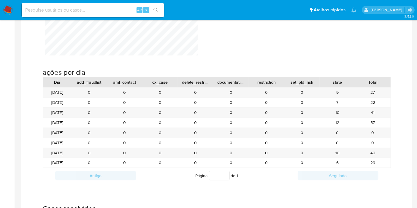
scroll to position [534, 0]
